Goal: Communication & Community: Answer question/provide support

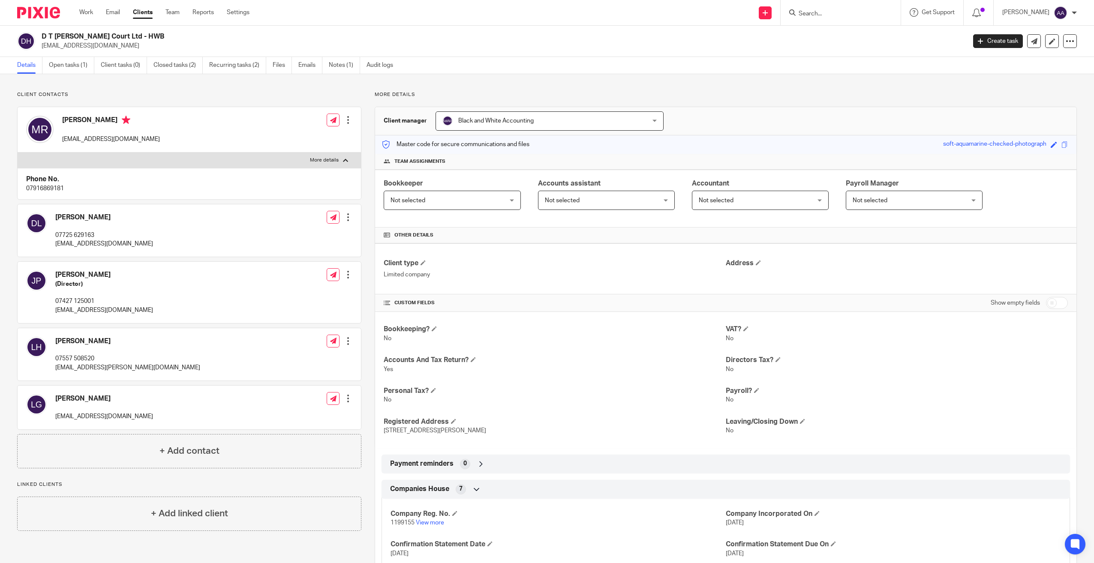
click at [810, 11] on input "Search" at bounding box center [836, 14] width 77 height 8
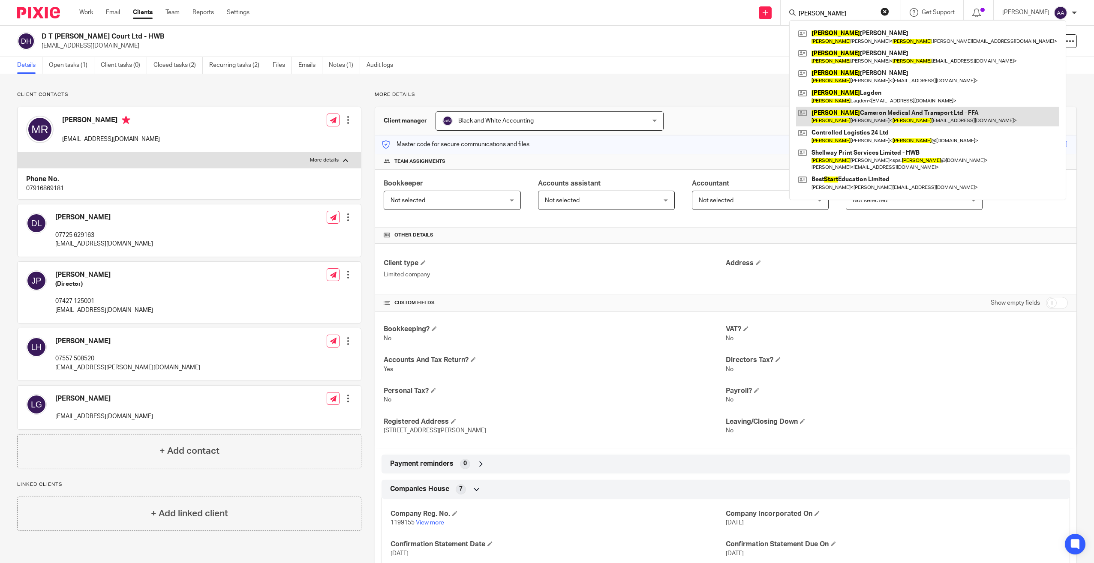
type input "stuart"
click at [889, 111] on link at bounding box center [927, 117] width 263 height 20
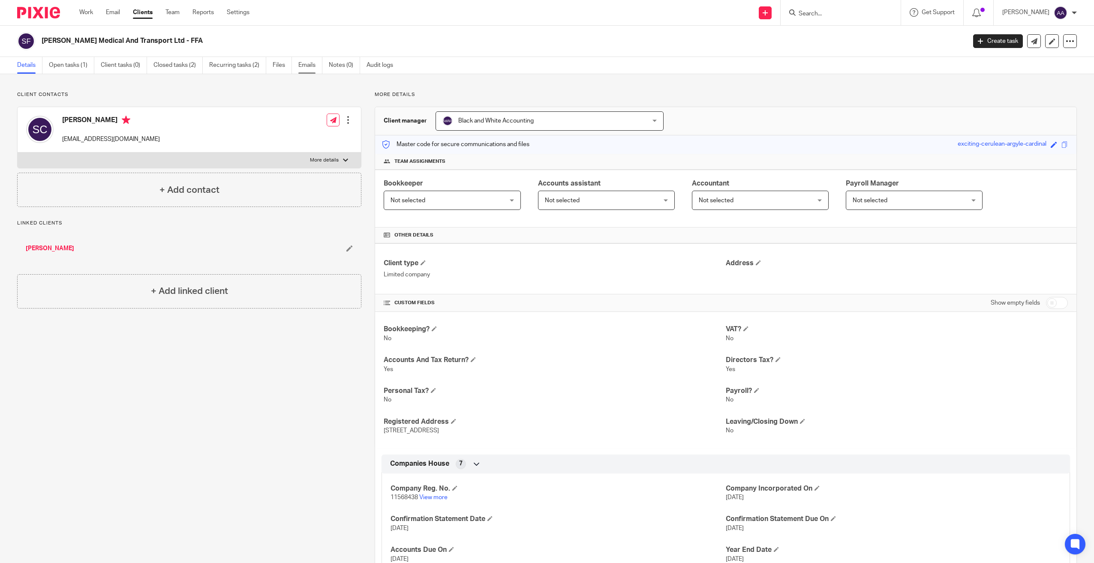
click at [310, 68] on link "Emails" at bounding box center [310, 65] width 24 height 17
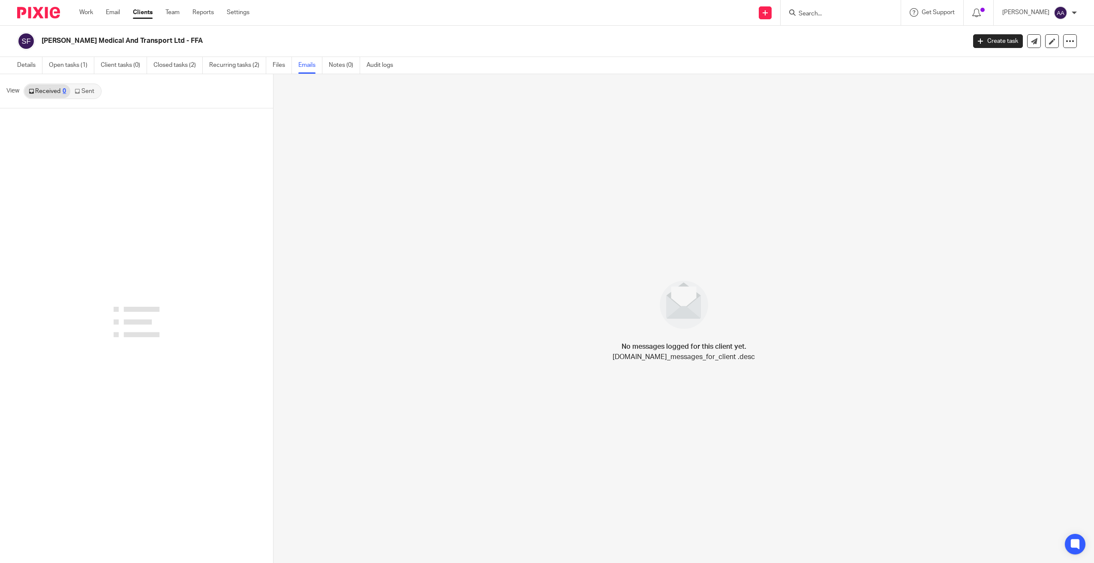
click at [88, 93] on link "Sent" at bounding box center [85, 91] width 30 height 14
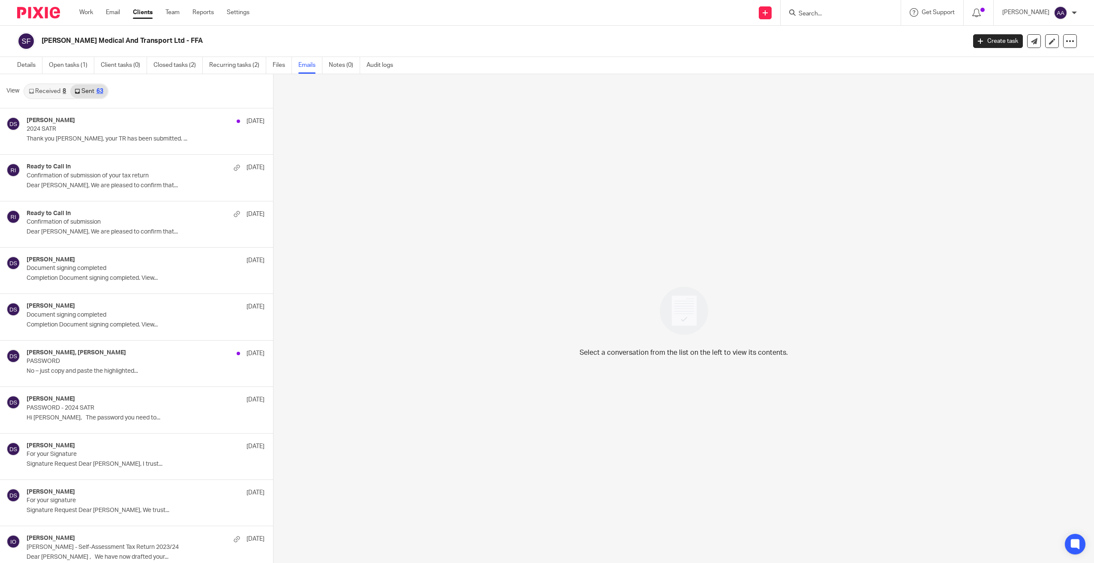
click at [63, 93] on div "8" at bounding box center [64, 91] width 3 height 6
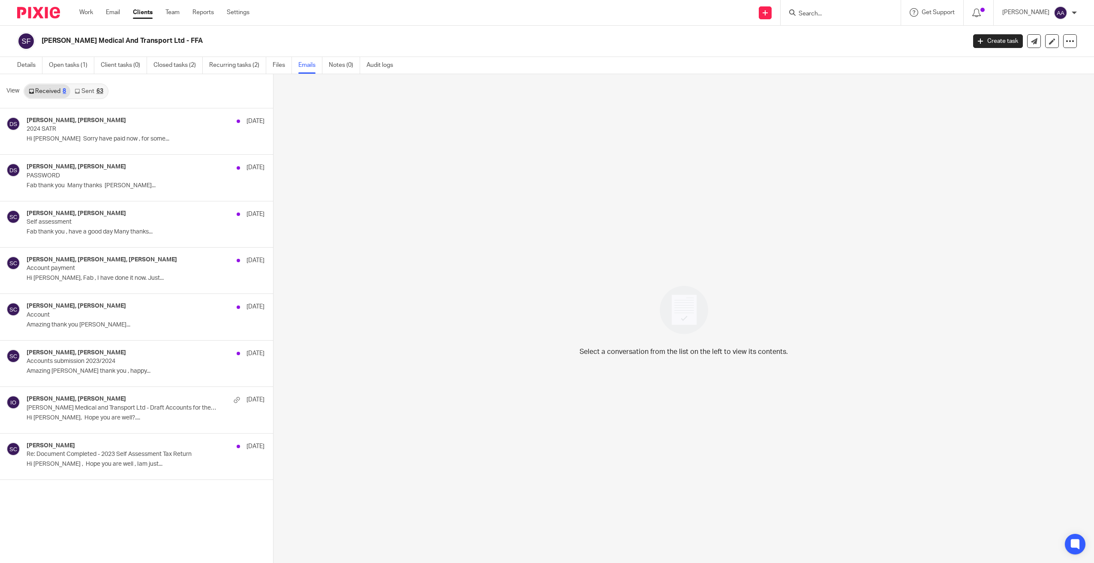
click at [78, 92] on icon at bounding box center [77, 91] width 5 height 5
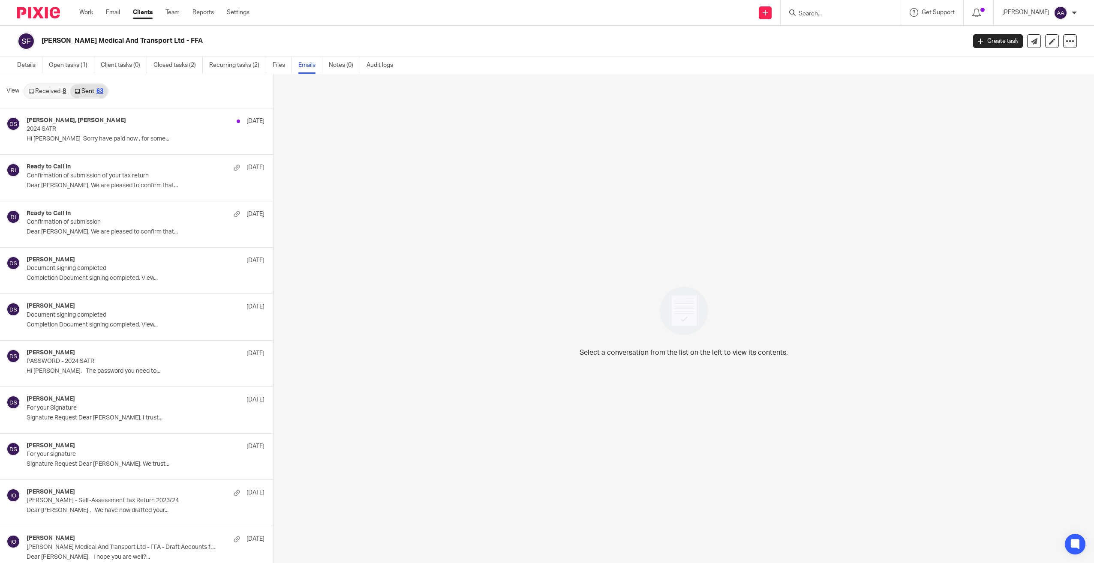
click at [866, 13] on input "Search" at bounding box center [836, 14] width 77 height 8
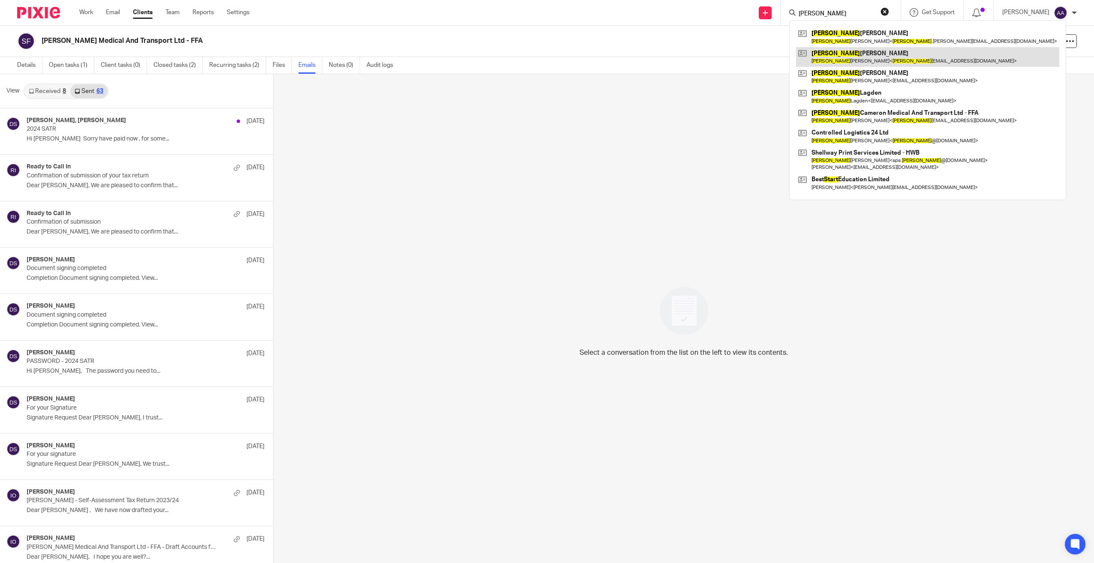
type input "stuart"
click at [909, 64] on link at bounding box center [927, 57] width 263 height 20
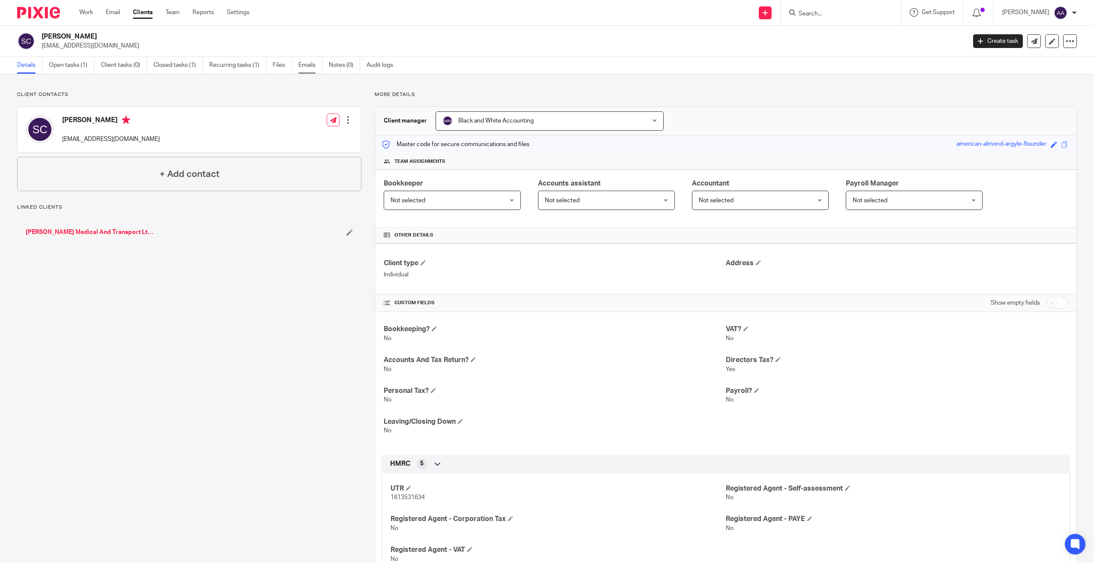
click at [312, 64] on link "Emails" at bounding box center [310, 65] width 24 height 17
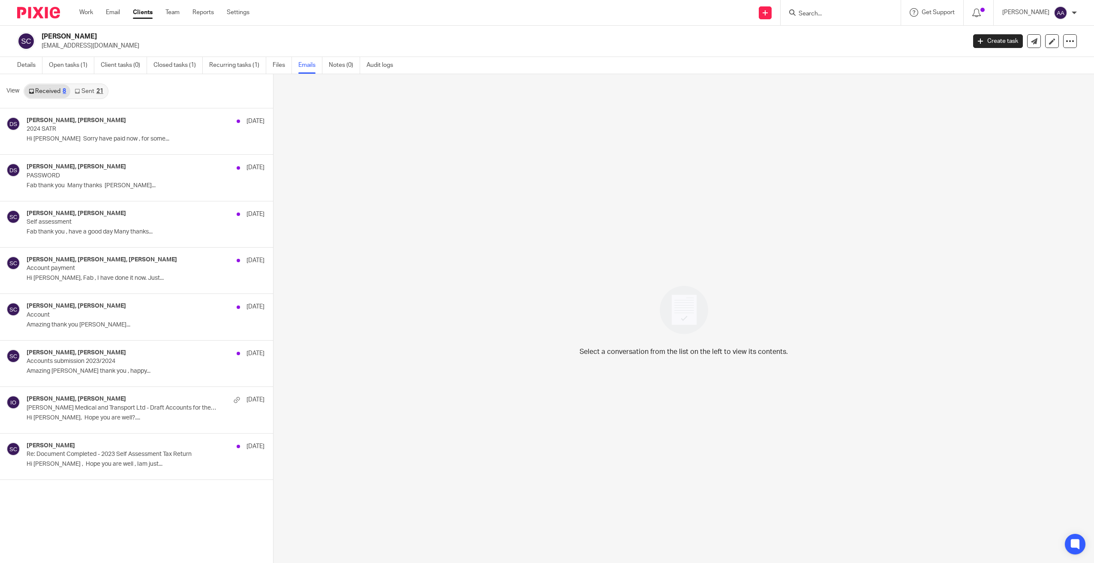
click at [88, 89] on link "Sent 21" at bounding box center [88, 91] width 37 height 14
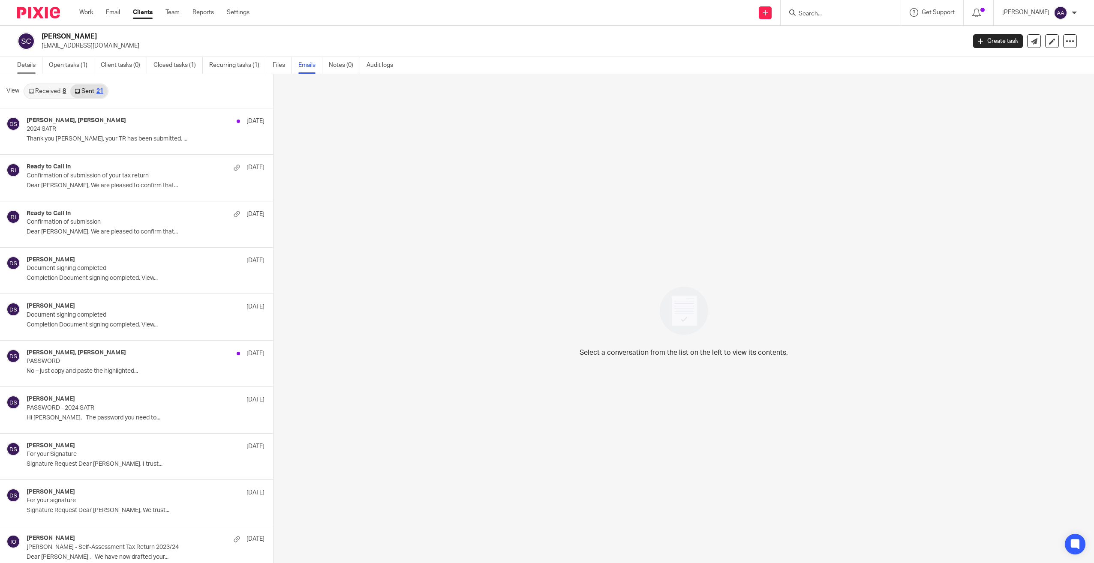
click at [27, 66] on link "Details" at bounding box center [29, 65] width 25 height 17
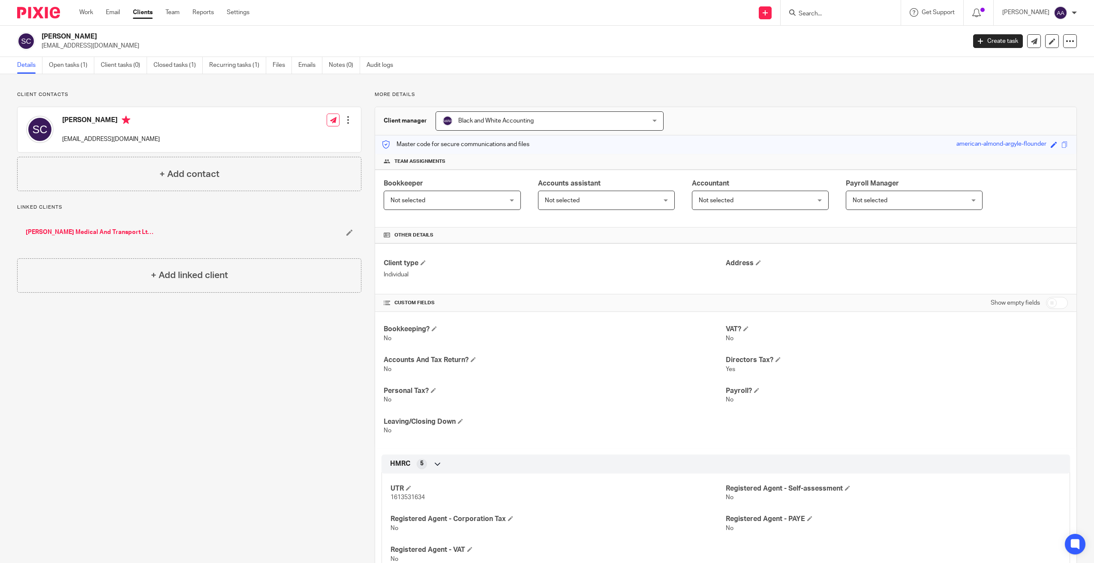
click at [845, 8] on form at bounding box center [843, 12] width 91 height 11
click at [842, 13] on input "Search" at bounding box center [836, 14] width 77 height 8
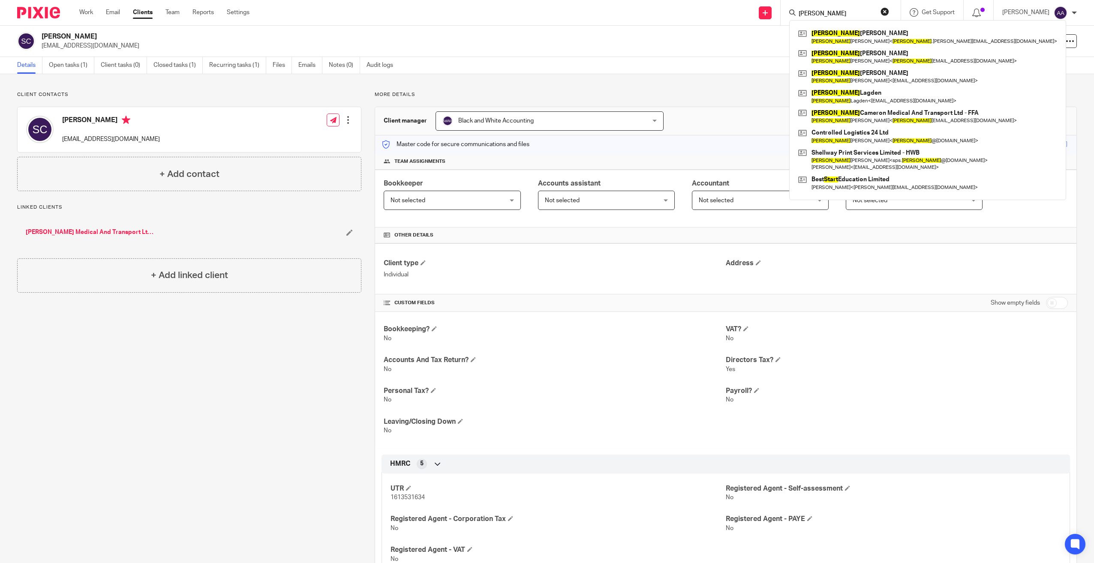
type input "[PERSON_NAME]"
drag, startPoint x: 869, startPoint y: 10, endPoint x: 779, endPoint y: 8, distance: 90.0
click at [779, 8] on div "Send new email Create task Add client Request signature stuart Stuart Nicol Stu…" at bounding box center [678, 12] width 832 height 25
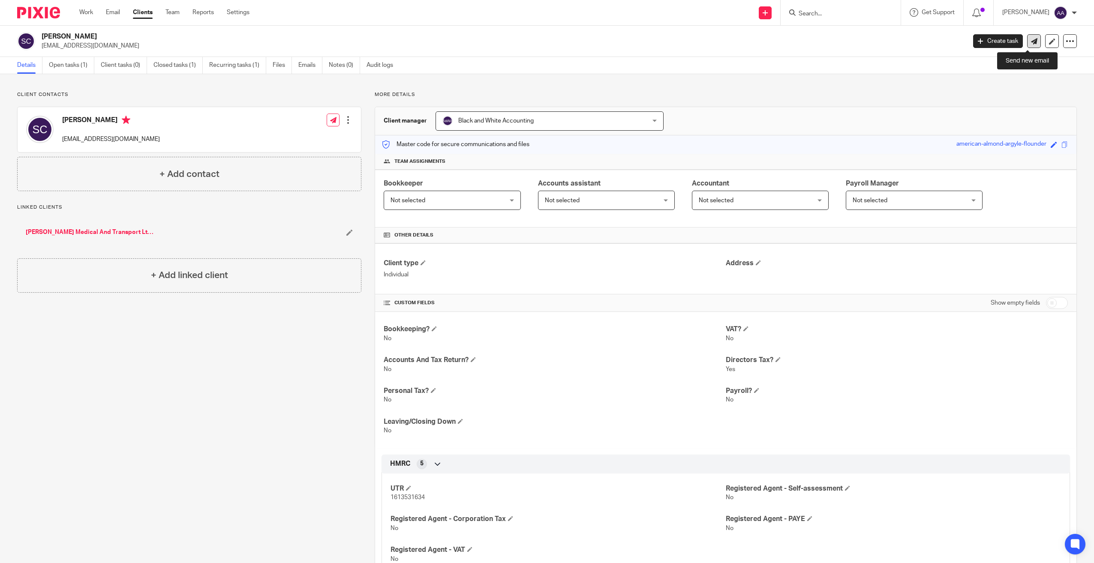
click at [1031, 43] on icon at bounding box center [1034, 41] width 6 height 6
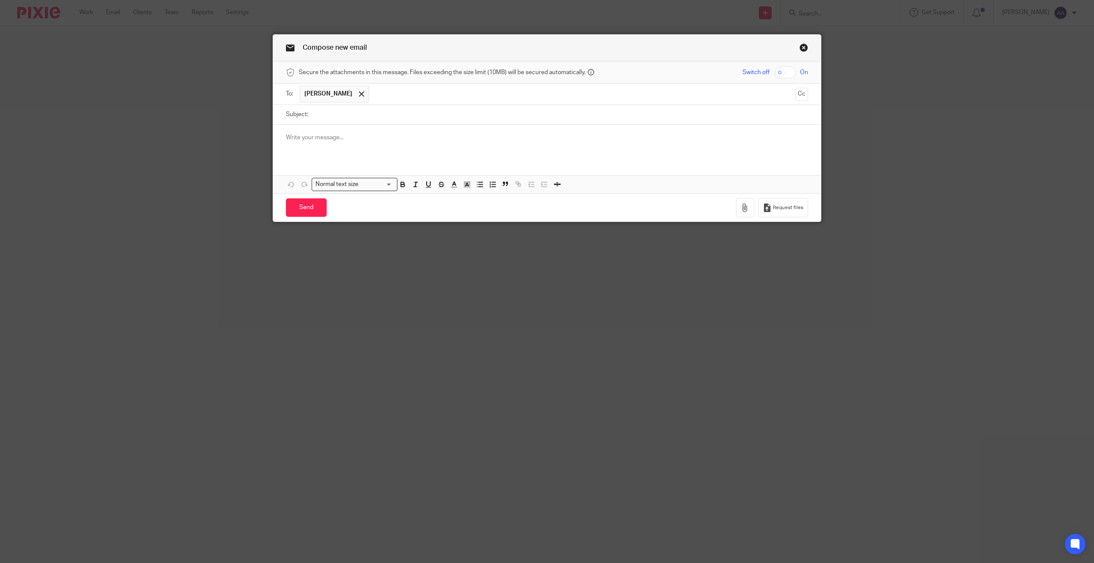
click at [490, 132] on div at bounding box center [547, 141] width 548 height 33
click at [479, 114] on input "Subject:" at bounding box center [560, 114] width 496 height 19
type input "C"
type input "URGENT - Confirmation Statement"
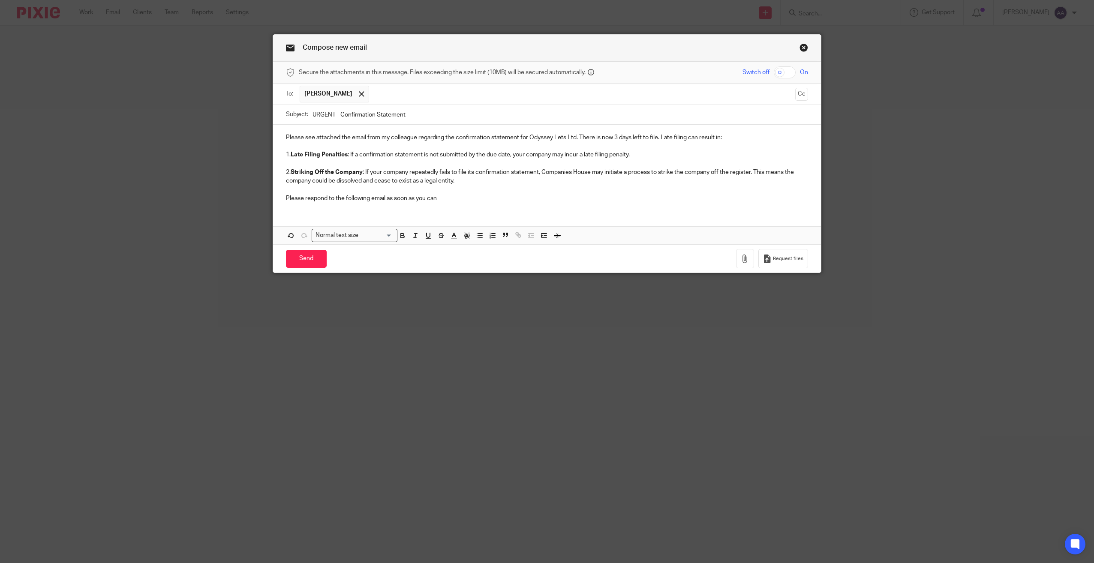
click at [345, 133] on p "Please see attached the email from my colleague regarding the confirmation stat…" at bounding box center [547, 137] width 522 height 9
click at [277, 134] on div "Please see attached the email from my colleague regarding the confirmation stat…" at bounding box center [547, 167] width 548 height 84
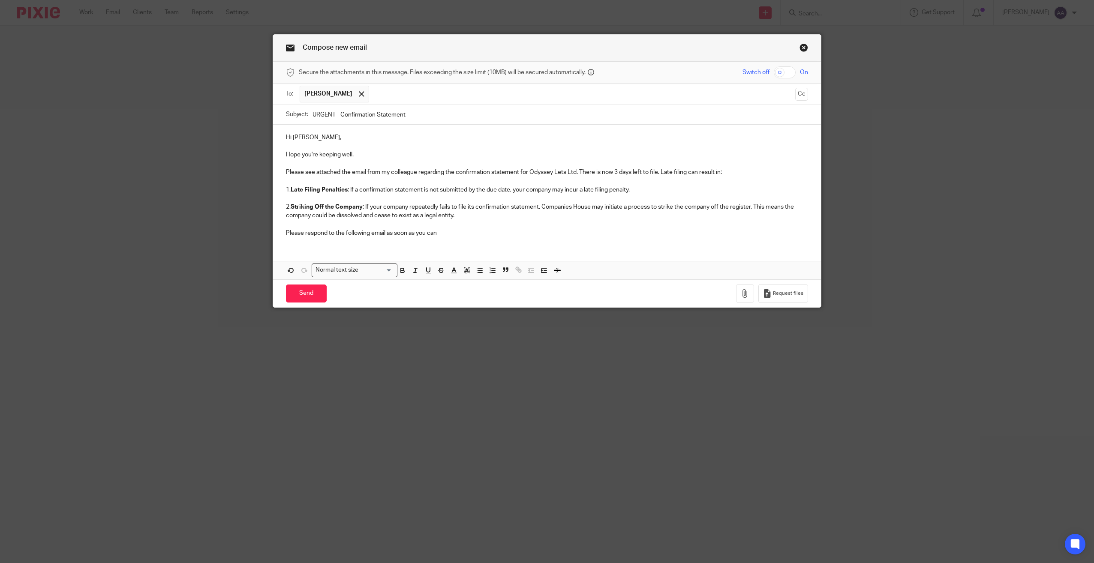
click at [365, 154] on p "Hope you're keeping well." at bounding box center [547, 154] width 522 height 9
click at [376, 171] on p "Please see attached the email from my colleague regarding the confirmation stat…" at bounding box center [547, 172] width 522 height 9
click at [320, 172] on p "My colleague regarding the confirmation statement for Odyssey Lets Ltd. There i…" at bounding box center [547, 172] width 522 height 9
click at [536, 170] on p "My colleague forwarded an email to yourself regarding the confirmation statemen…" at bounding box center [547, 172] width 522 height 9
click at [456, 231] on p "Please respond to the following email as soon as you can" at bounding box center [547, 233] width 522 height 9
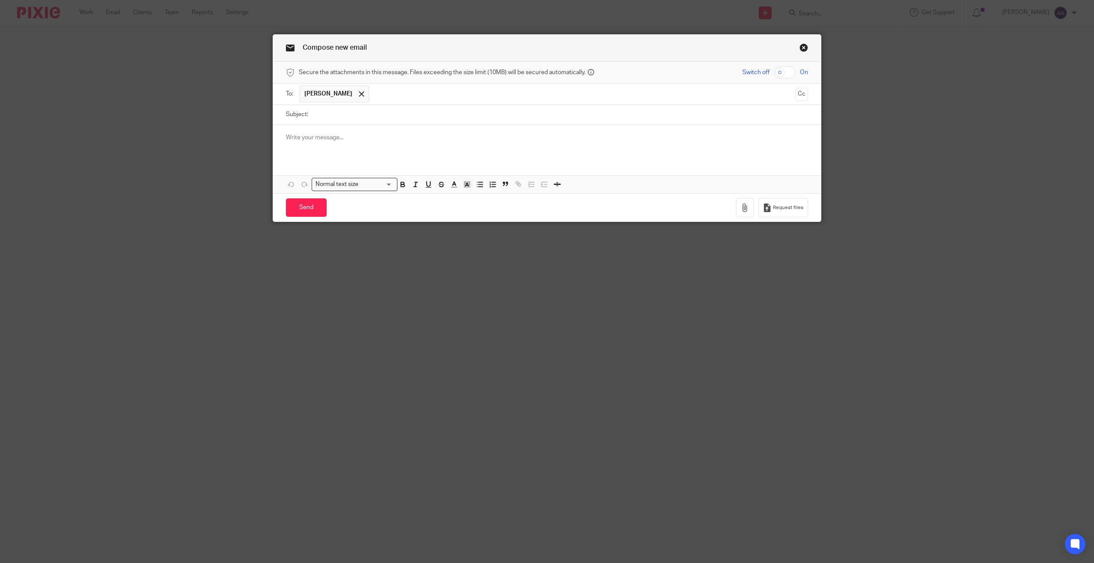
drag, startPoint x: 490, startPoint y: 154, endPoint x: 487, endPoint y: 151, distance: 4.6
click at [488, 152] on div at bounding box center [547, 141] width 548 height 33
click at [435, 105] on input "Subject:" at bounding box center [560, 114] width 496 height 19
type input "URGENT - Confirmation Statement"
drag, startPoint x: 398, startPoint y: 126, endPoint x: 393, endPoint y: 124, distance: 5.4
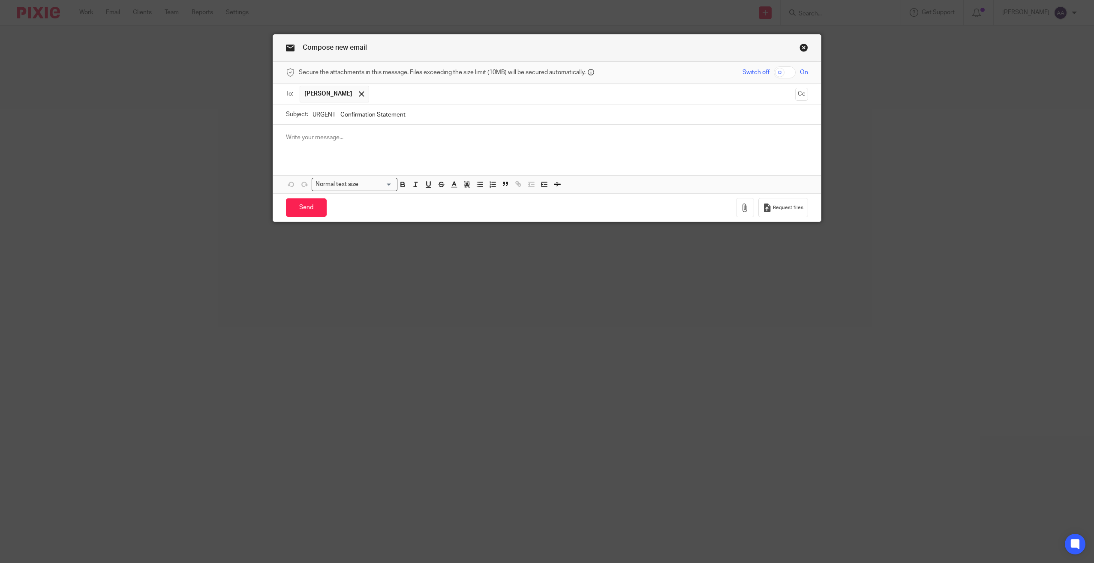
click at [394, 126] on div at bounding box center [547, 141] width 548 height 33
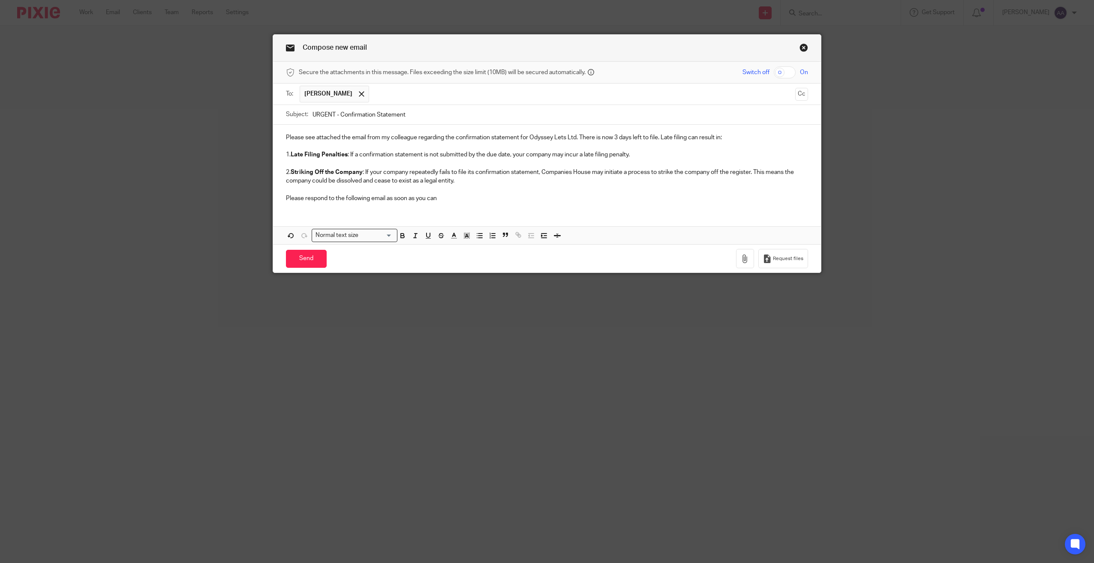
click at [377, 123] on input "URGENT - Confirmation Statement" at bounding box center [560, 114] width 496 height 19
click at [394, 129] on div "Please see attached the email from my colleague regarding the confirmation stat…" at bounding box center [547, 167] width 548 height 84
click at [286, 134] on p "Please see attached the email from my colleague regarding the confirmation stat…" at bounding box center [547, 137] width 522 height 9
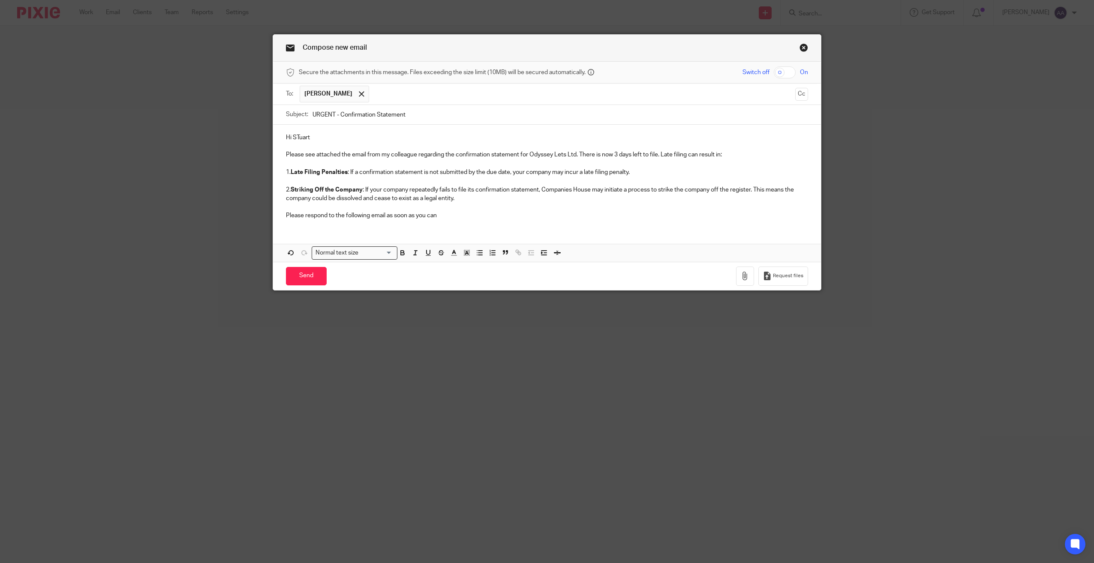
click at [296, 136] on p "Hi STuart" at bounding box center [547, 137] width 522 height 9
click at [333, 142] on p at bounding box center [547, 146] width 522 height 9
click at [333, 132] on div "Hi [PERSON_NAME] Please see attached the email from my colleague regarding the …" at bounding box center [547, 176] width 548 height 102
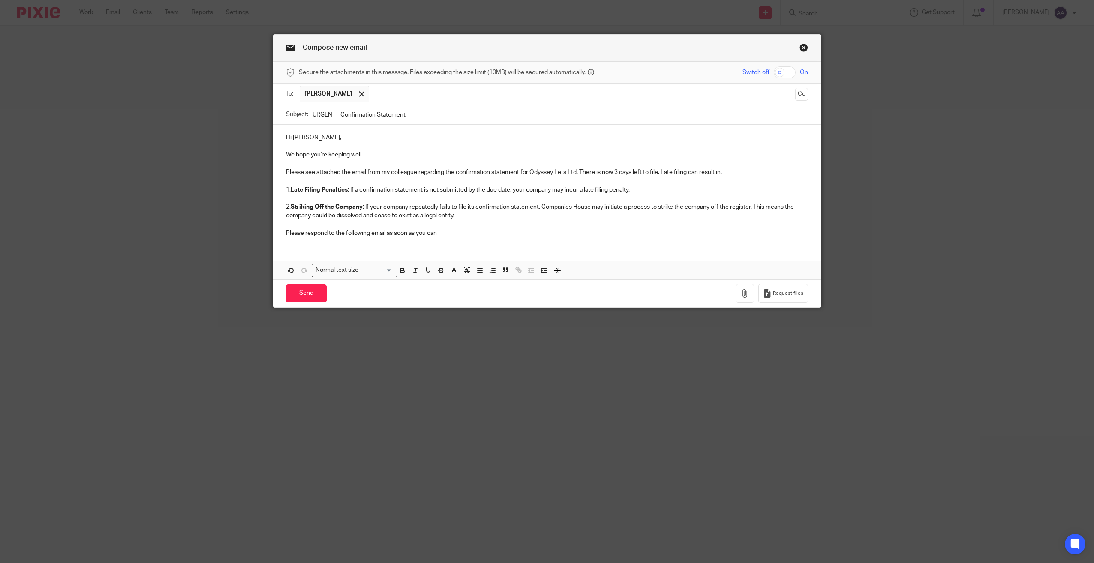
click at [377, 171] on p "Please see attached the email from my colleague regarding the confirmation stat…" at bounding box center [547, 172] width 522 height 9
click at [294, 171] on p "my colleague regarding the confirmation statement for Odyssey Lets Ltd. There i…" at bounding box center [547, 172] width 522 height 9
click at [319, 168] on p "My colleague regarding the confirmation statement for Odyssey Lets Ltd. There i…" at bounding box center [547, 172] width 522 height 9
click at [550, 170] on p "My colleague forwarded an email to yourself regarding the confirmation statemen…" at bounding box center [547, 172] width 522 height 9
click at [458, 233] on p "Please respond to the following email as soon as you can" at bounding box center [547, 233] width 522 height 9
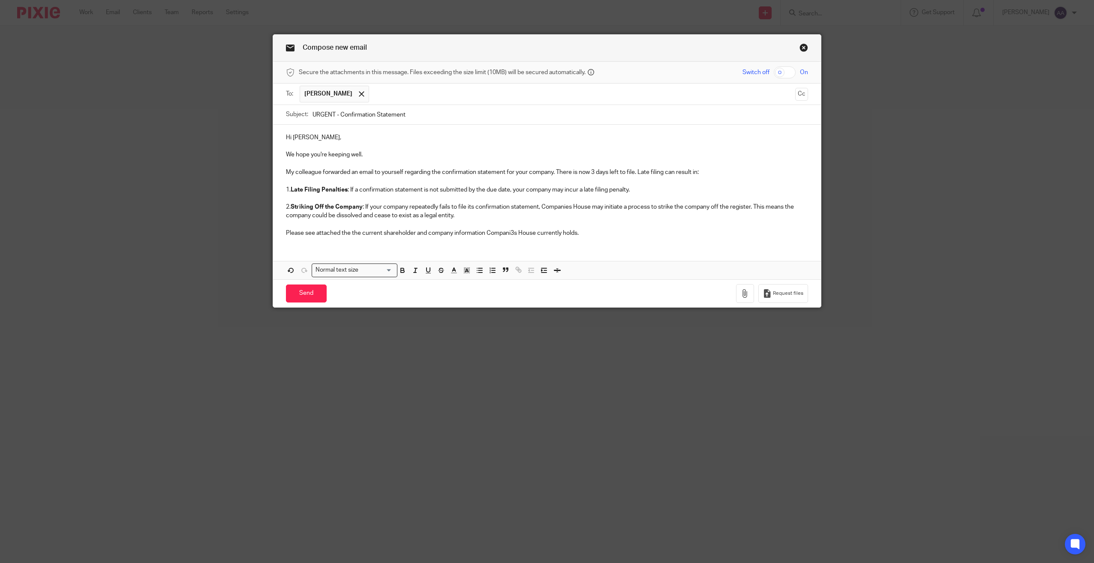
drag, startPoint x: 511, startPoint y: 231, endPoint x: 506, endPoint y: 245, distance: 14.4
click at [511, 231] on p "Please see attached the the current shareholder and company information Compani…" at bounding box center [547, 233] width 522 height 9
click at [595, 232] on p "Please see attached the the current shareholder and company information Compani…" at bounding box center [547, 233] width 522 height 9
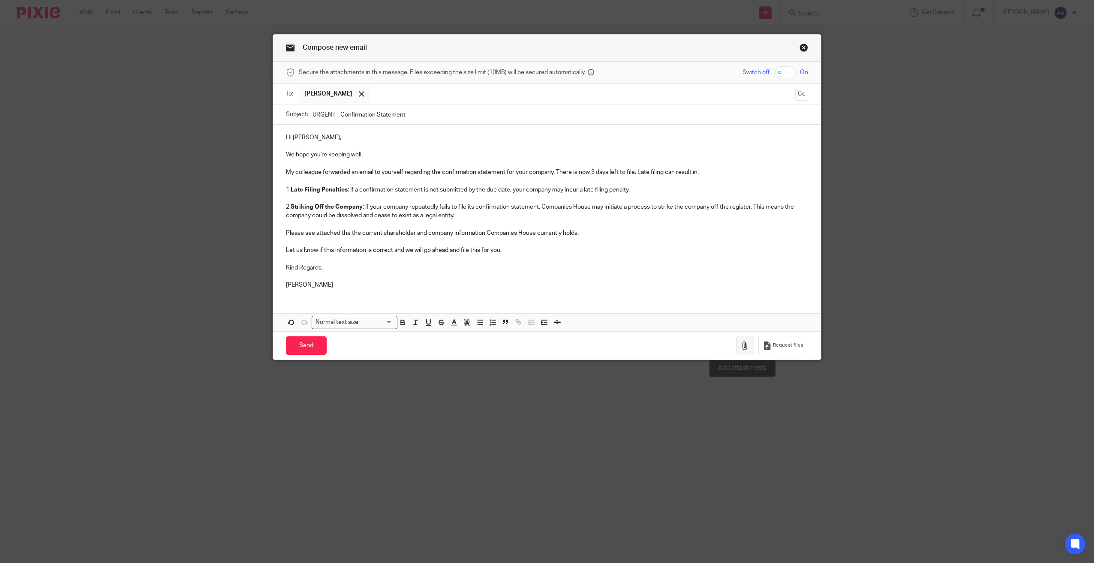
click at [750, 345] on button "button" at bounding box center [745, 345] width 18 height 19
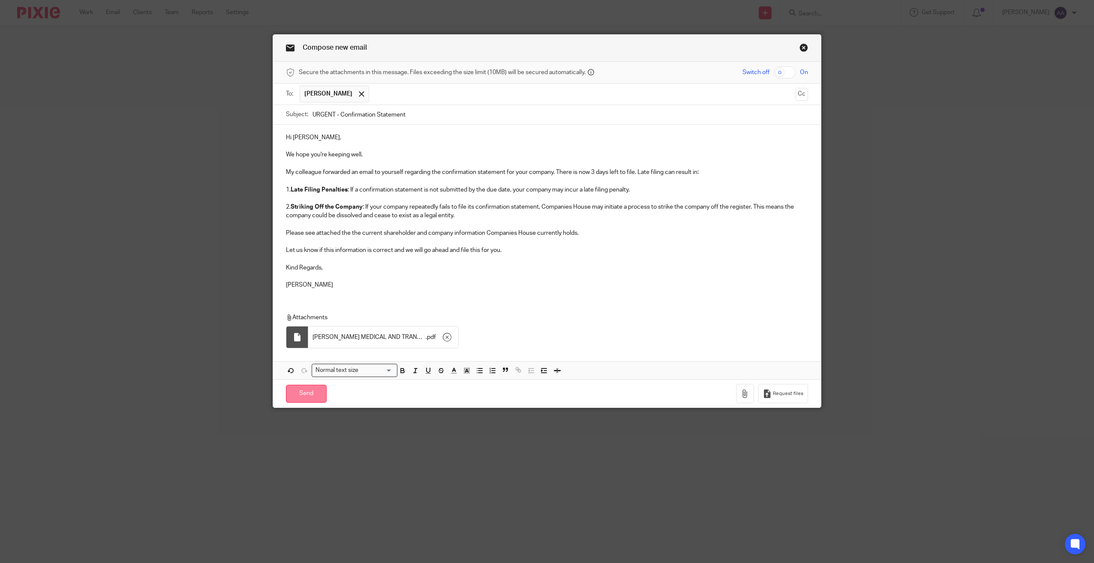
click at [303, 398] on input "Send" at bounding box center [306, 394] width 41 height 18
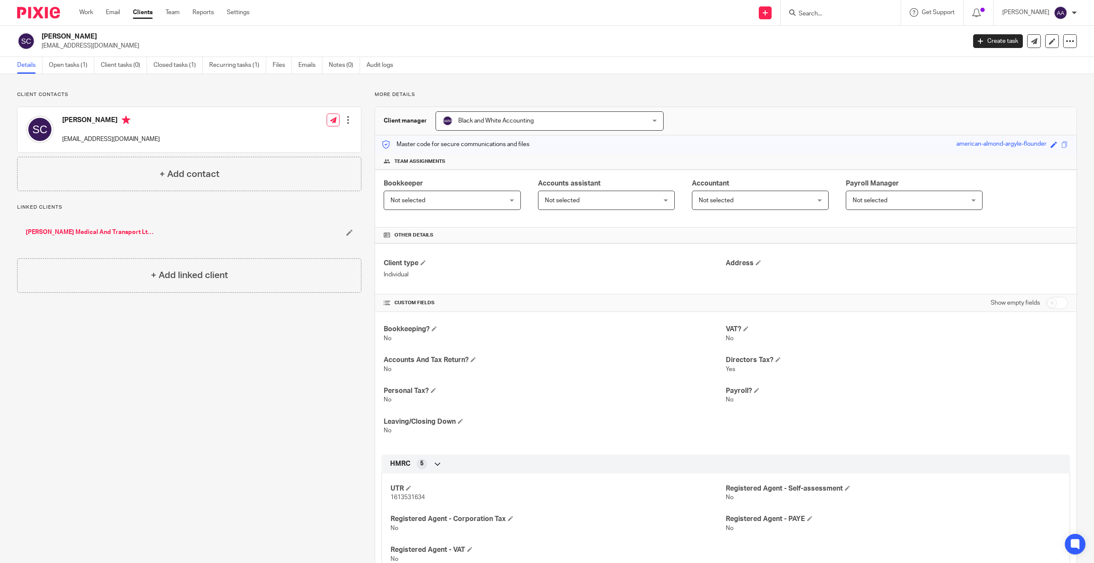
click at [831, 5] on div at bounding box center [841, 12] width 120 height 25
click at [831, 12] on input "Search" at bounding box center [836, 14] width 77 height 8
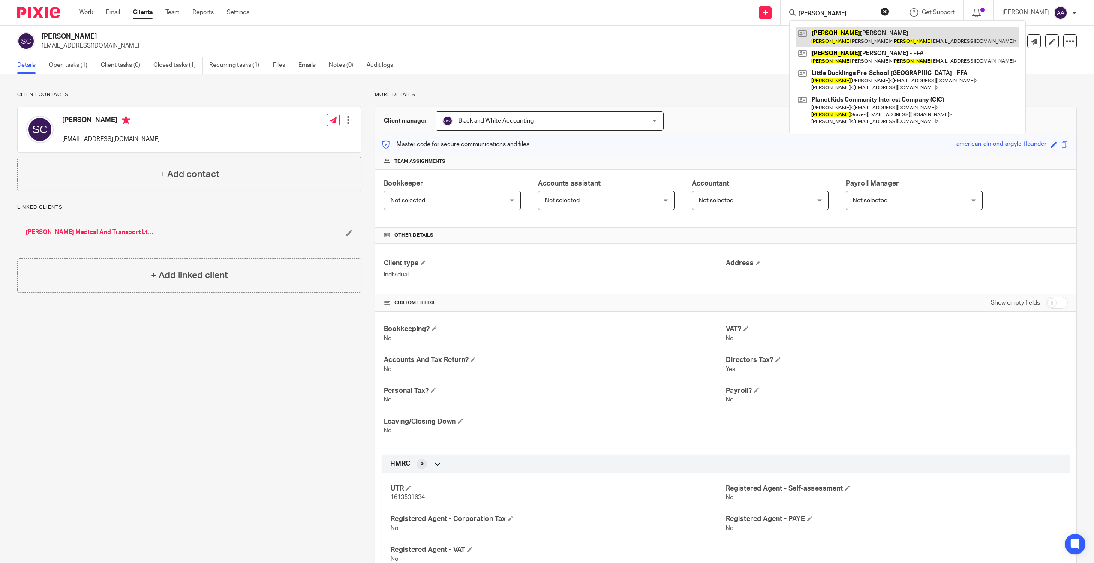
type input "lucy"
click at [831, 44] on link at bounding box center [907, 37] width 223 height 20
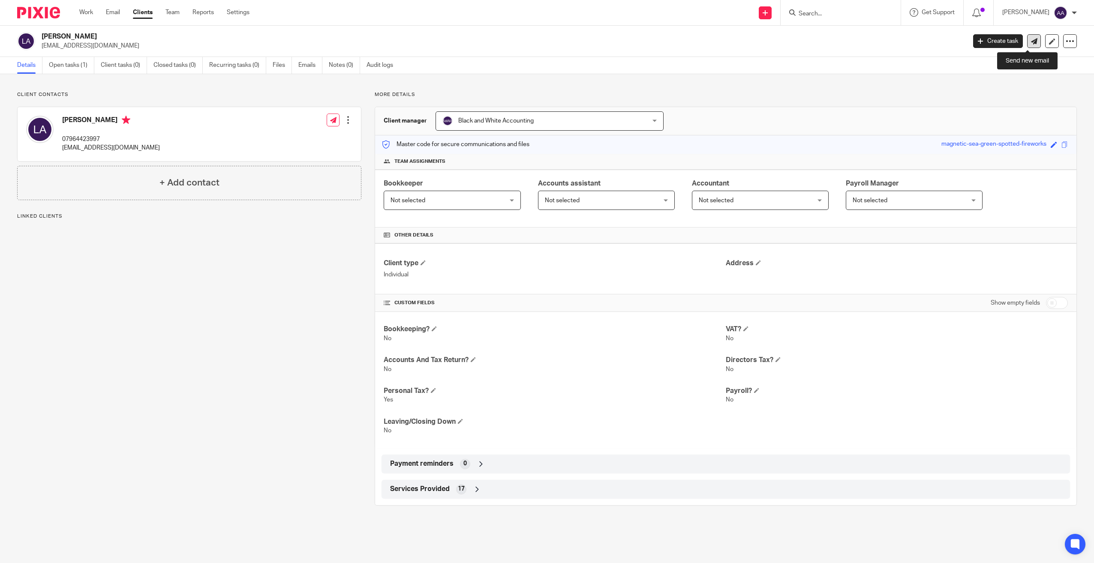
click at [1030, 46] on link at bounding box center [1034, 41] width 14 height 14
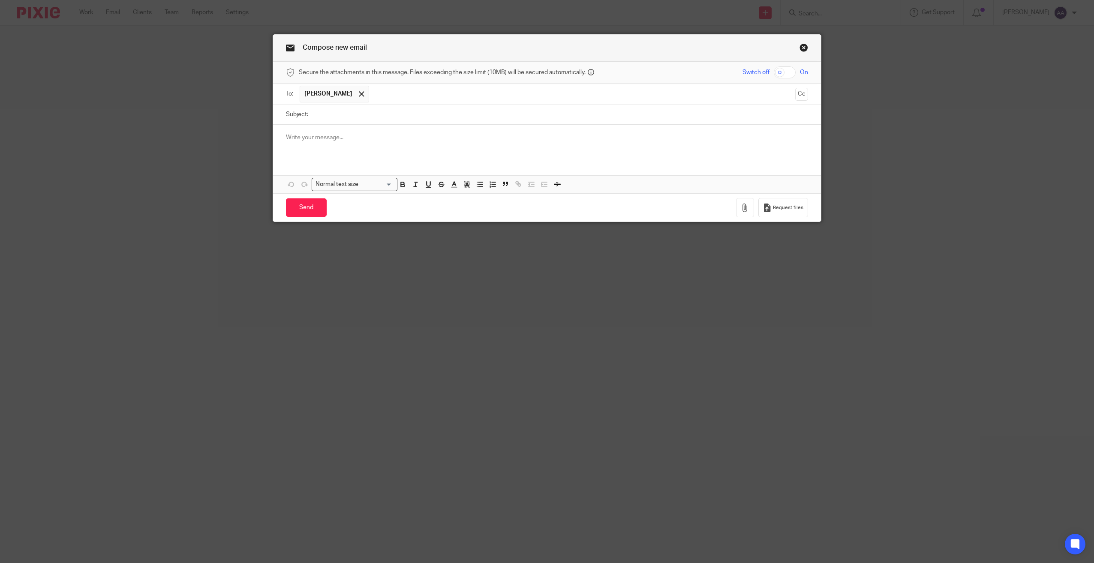
click at [351, 103] on ul "[PERSON_NAME]" at bounding box center [548, 94] width 496 height 21
click at [351, 108] on input "Subject:" at bounding box center [560, 114] width 496 height 19
type input "HMRC self-assessment"
click at [360, 142] on div at bounding box center [547, 141] width 548 height 33
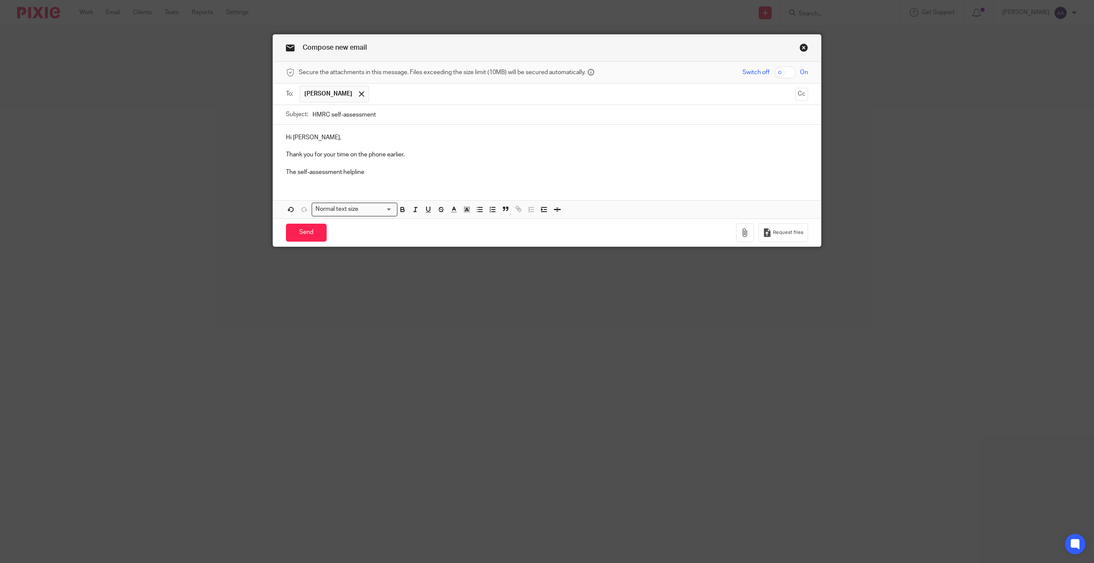
click at [295, 171] on p "The self-assessment helpline" at bounding box center [547, 172] width 522 height 9
click at [449, 171] on p "The HMRC self-assessment helpline" at bounding box center [547, 172] width 522 height 9
drag, startPoint x: 393, startPoint y: 171, endPoint x: 439, endPoint y: 171, distance: 46.3
click at [439, 171] on p "The HMRC self-assessment helpline is : 0300 200 3310" at bounding box center [547, 172] width 522 height 9
drag, startPoint x: 390, startPoint y: 172, endPoint x: 432, endPoint y: 168, distance: 42.6
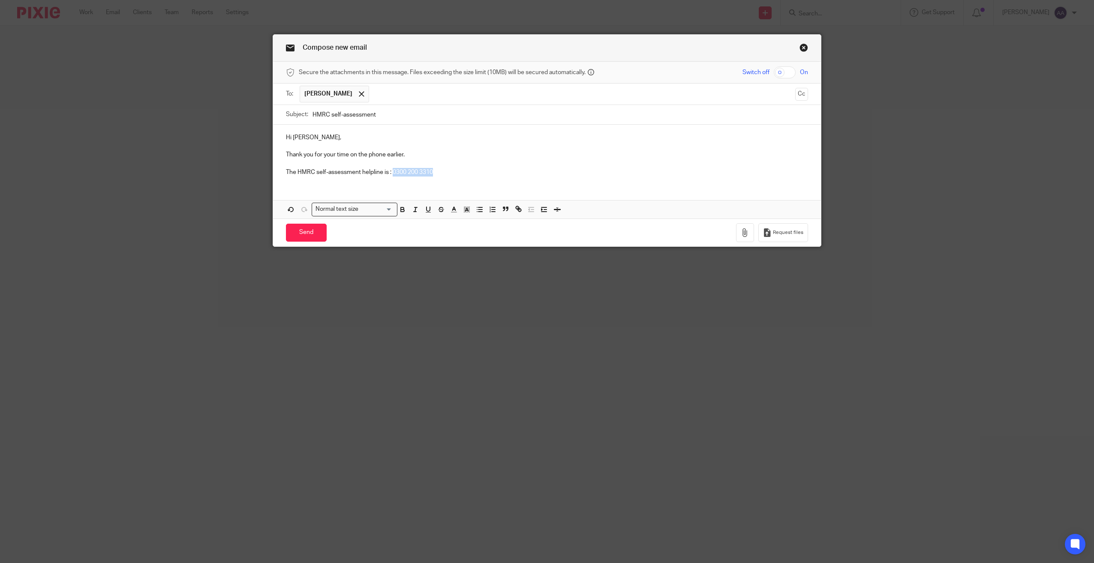
click at [432, 168] on p "The HMRC self-assessment helpline is : 0300 200 3310" at bounding box center [547, 172] width 522 height 9
click at [402, 208] on icon "button" at bounding box center [403, 210] width 8 height 8
click at [463, 208] on icon "button" at bounding box center [467, 210] width 8 height 8
click at [471, 222] on li "color:#FCDC00" at bounding box center [474, 220] width 6 height 6
click at [457, 186] on div "Hi Lucy, Thank you for your time on the phone earlier. The HMRC self-assessment…" at bounding box center [547, 172] width 548 height 94
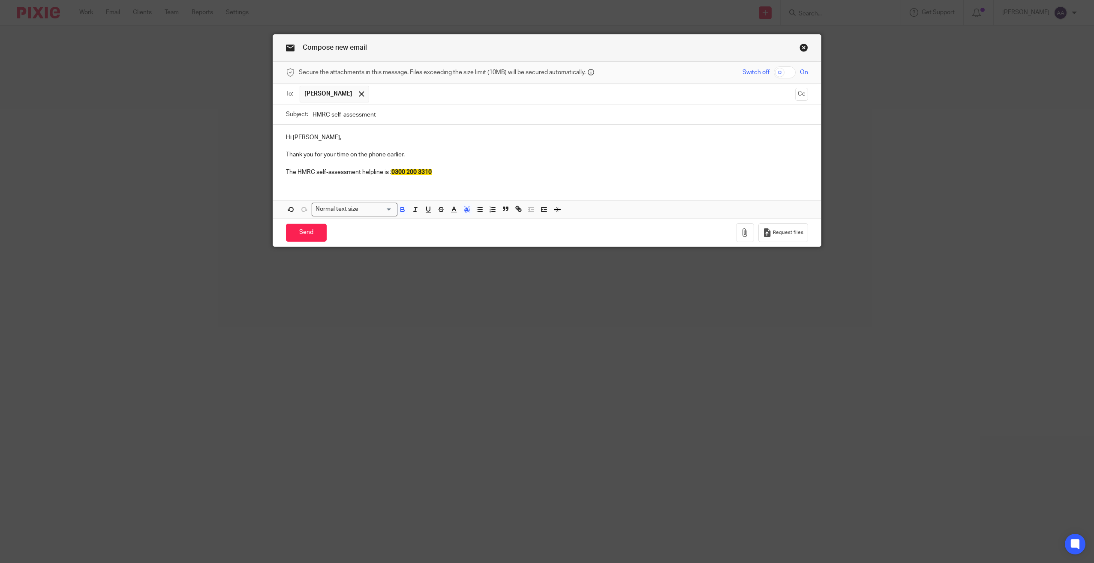
click at [459, 176] on p "The HMRC self-assessment helpline is : 0300 200 3310" at bounding box center [547, 172] width 522 height 9
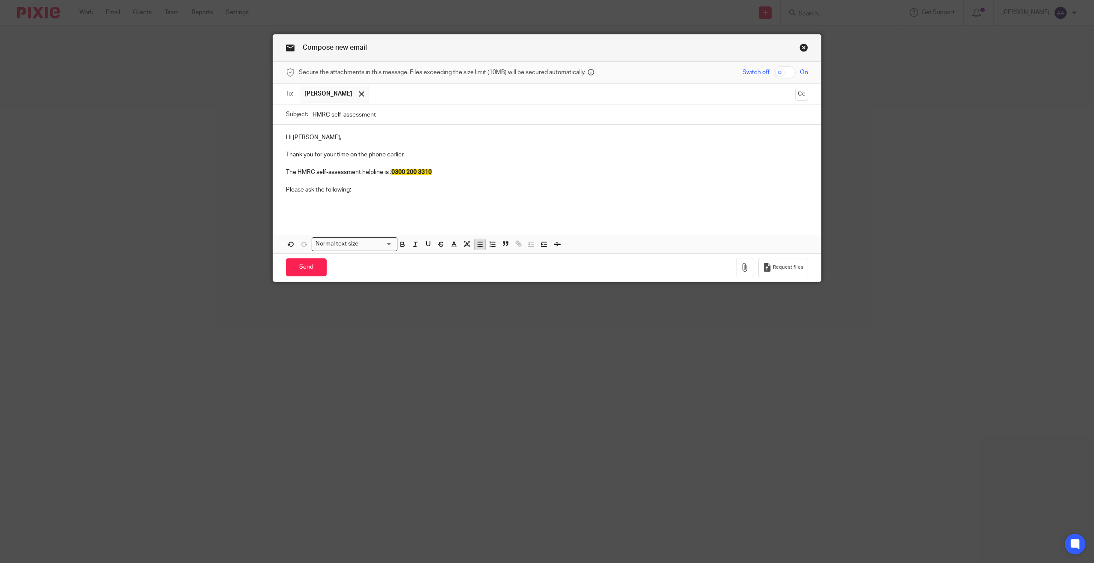
click at [478, 249] on button "button" at bounding box center [480, 244] width 11 height 11
click at [330, 204] on p "What your status is according to HMRC" at bounding box center [555, 207] width 505 height 9
click at [330, 207] on p "What your status is according to HMRC" at bounding box center [555, 207] width 505 height 9
click at [438, 211] on p "What your working status is according to HMRC" at bounding box center [555, 207] width 505 height 9
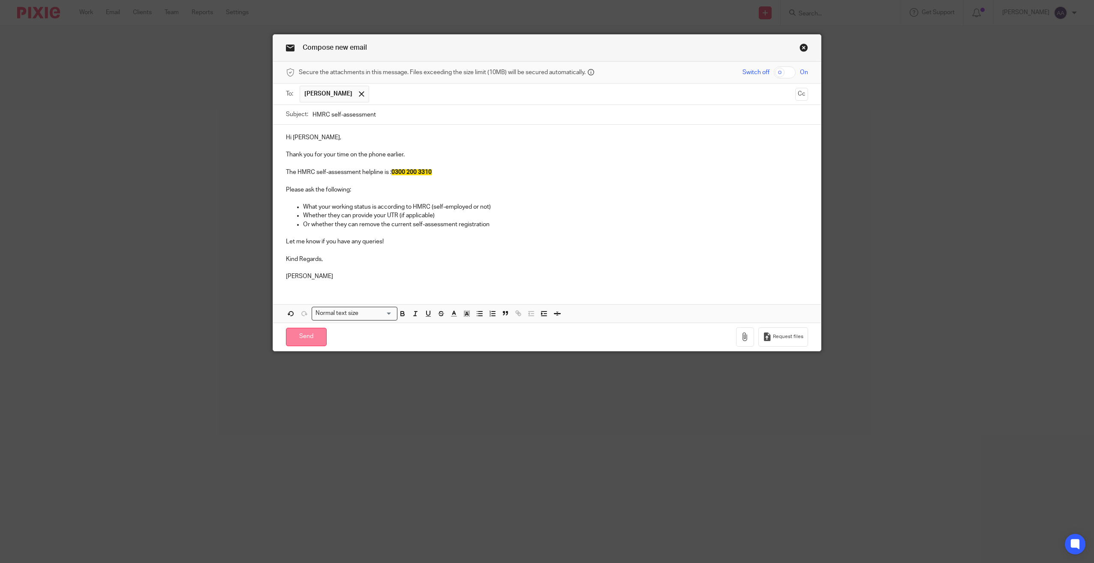
click at [306, 336] on input "Send" at bounding box center [306, 337] width 41 height 18
